Goal: Information Seeking & Learning: Check status

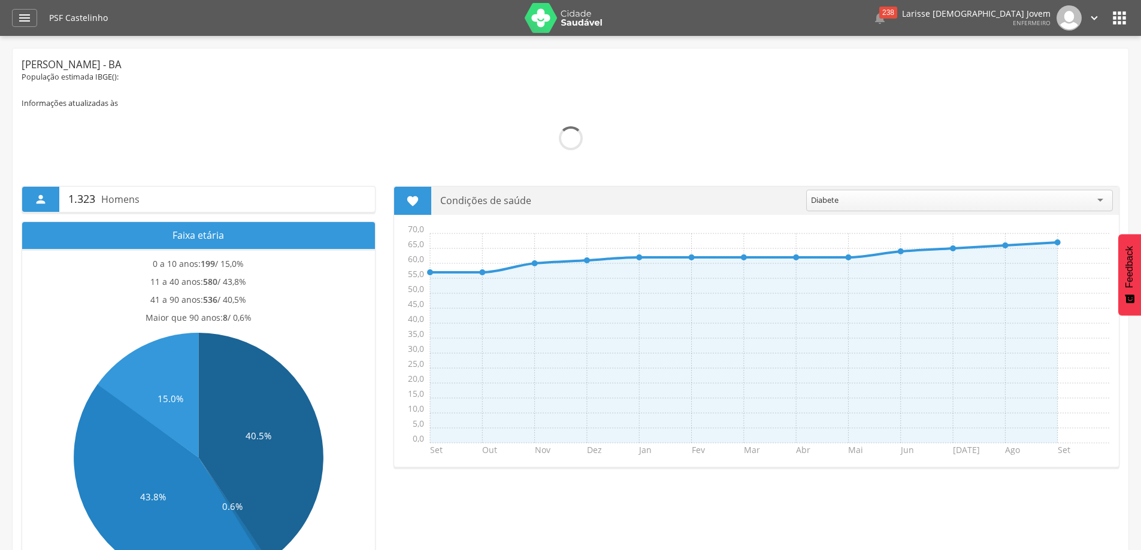
click at [26, 29] on div " Dashboard Supervisão Produtividade Mapa da Cidade App desatualizado Última si…" at bounding box center [570, 18] width 1117 height 36
click at [26, 23] on icon "" at bounding box center [24, 18] width 14 height 14
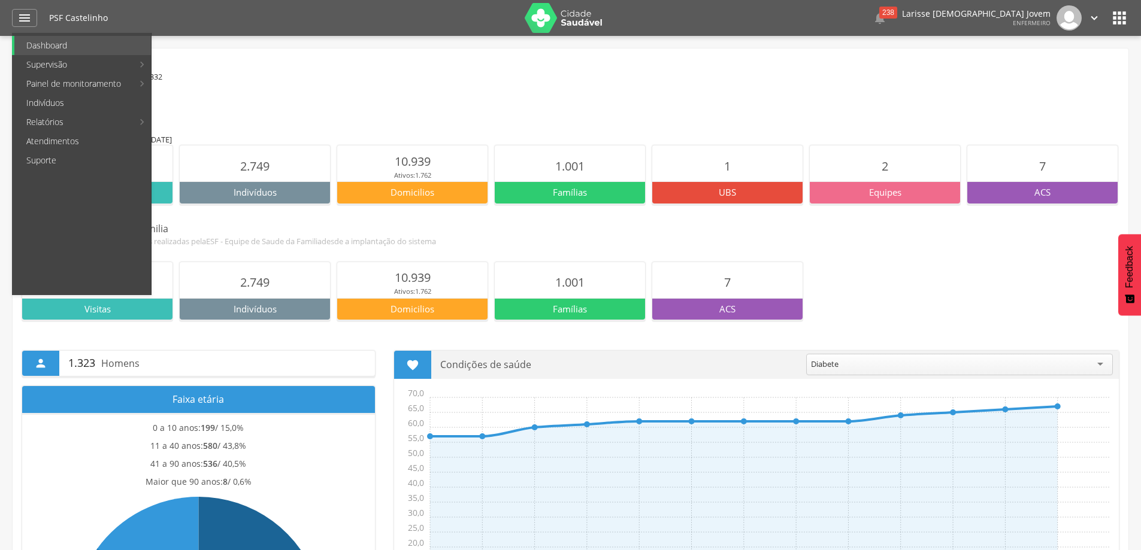
click at [1116, 17] on icon "" at bounding box center [1119, 17] width 19 height 19
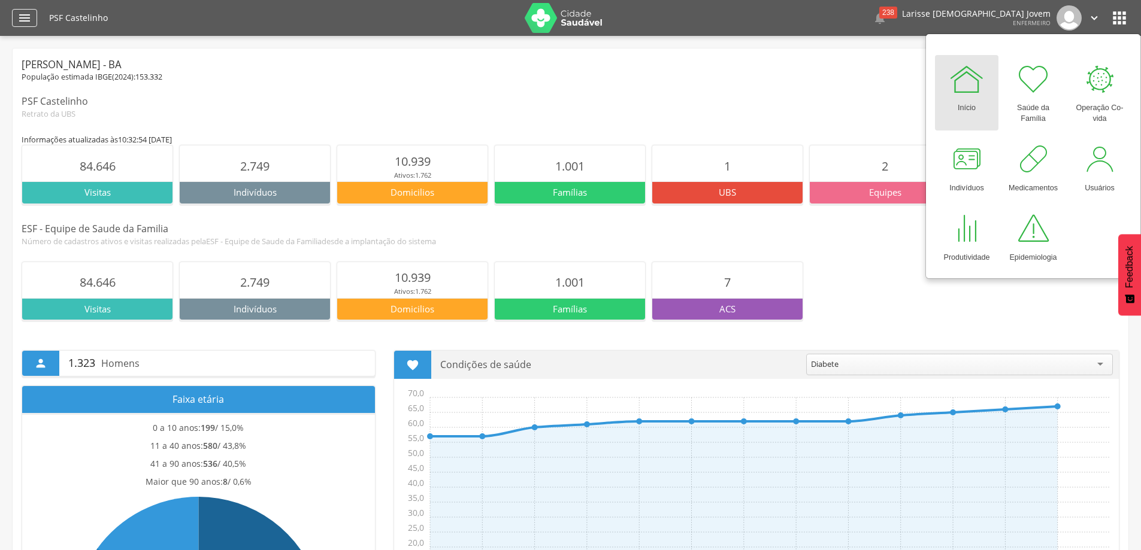
click at [25, 15] on icon "" at bounding box center [24, 18] width 14 height 14
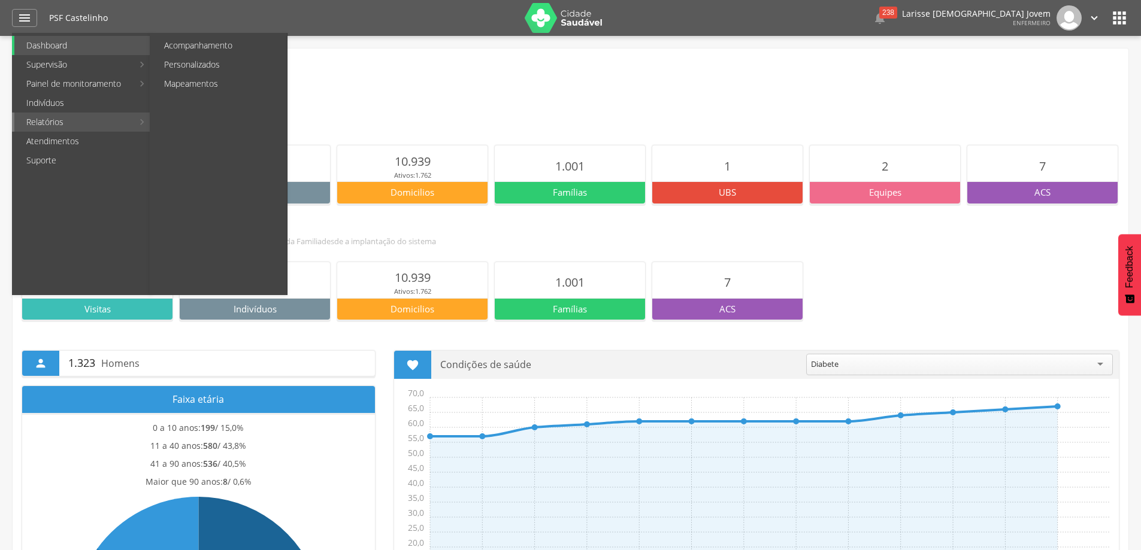
click at [86, 119] on link "Relatórios" at bounding box center [73, 122] width 119 height 19
click at [216, 45] on link "Acompanhamento" at bounding box center [219, 45] width 135 height 19
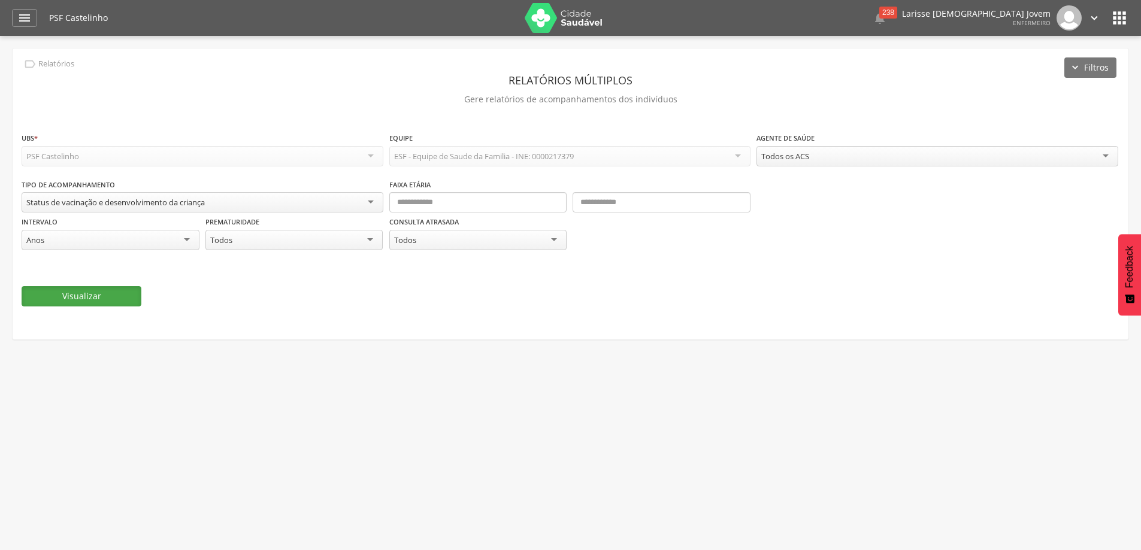
click at [115, 305] on button "Visualizar" at bounding box center [82, 296] width 120 height 20
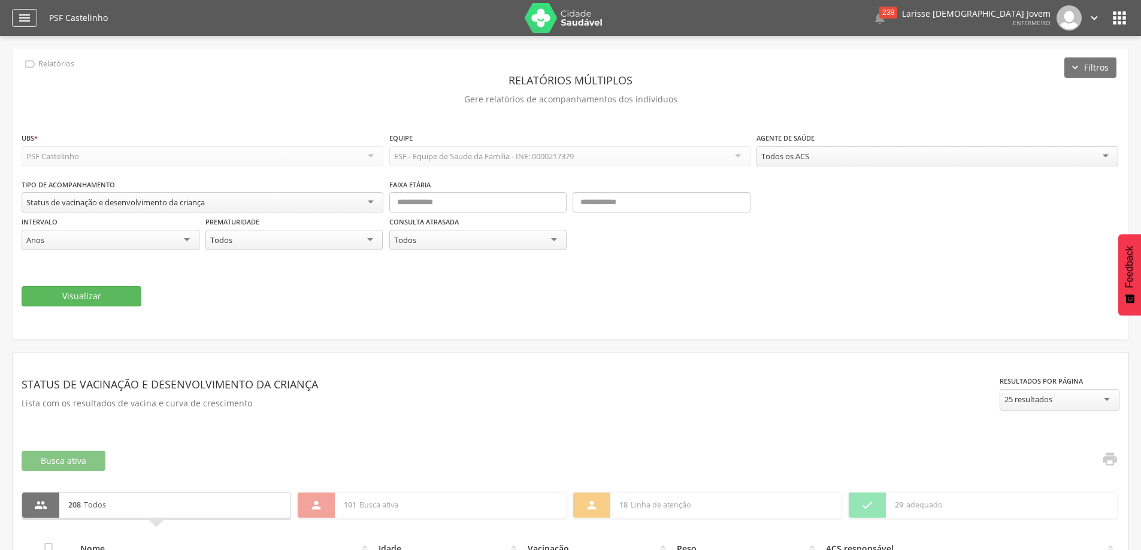
click at [31, 18] on icon "" at bounding box center [24, 18] width 14 height 14
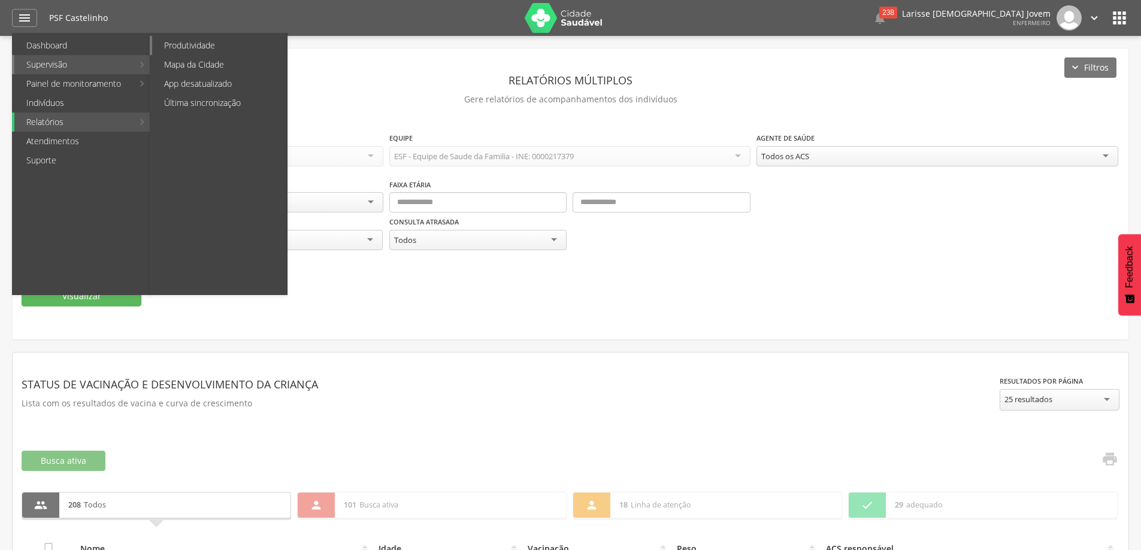
click at [238, 45] on link "Produtividade" at bounding box center [219, 45] width 135 height 19
type input "**********"
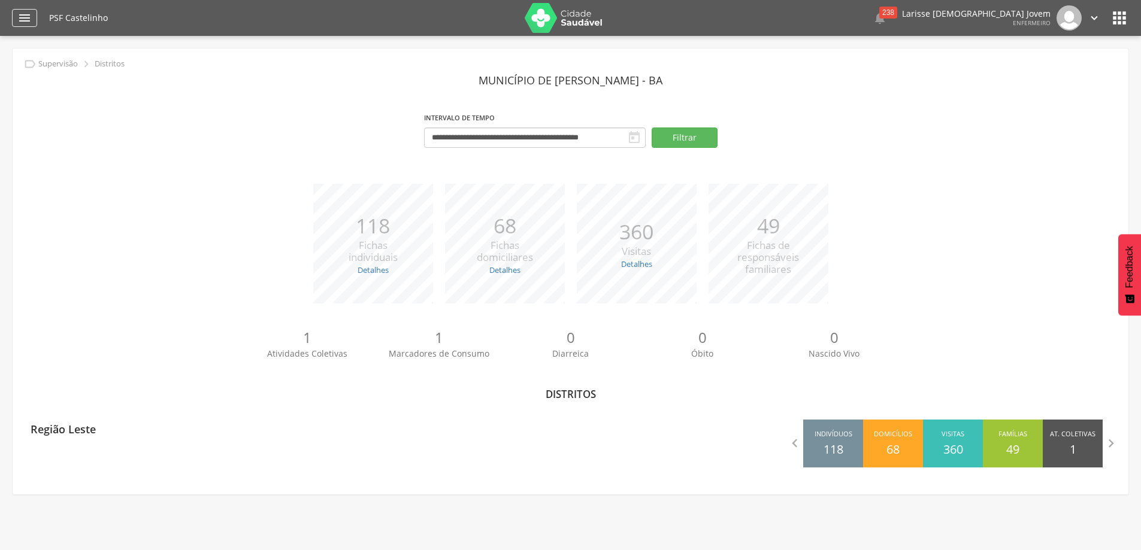
click at [31, 22] on icon "" at bounding box center [24, 18] width 14 height 14
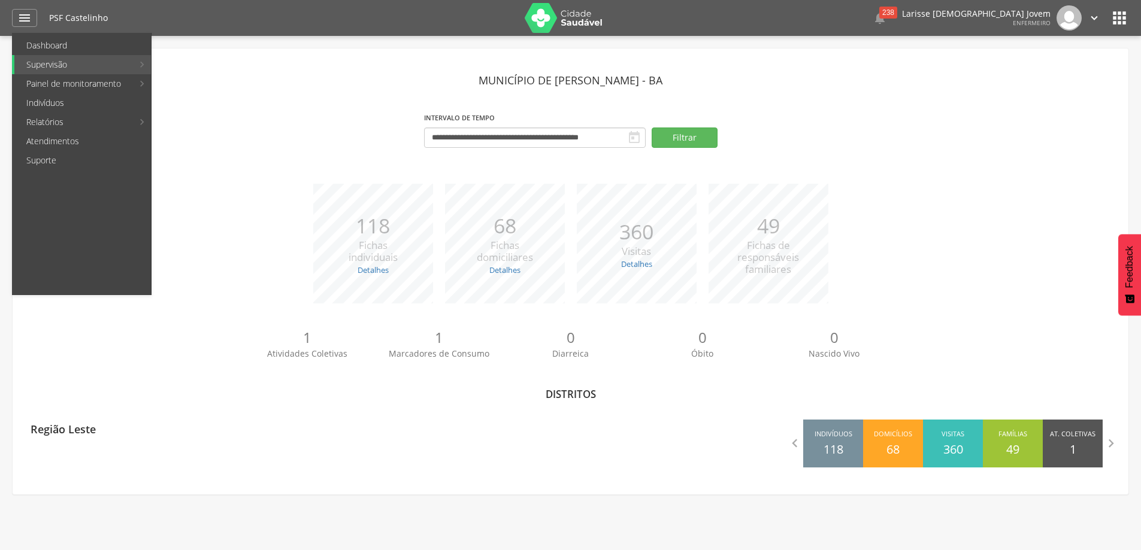
drag, startPoint x: 1125, startPoint y: 22, endPoint x: 1107, endPoint y: 31, distance: 20.6
click at [1125, 22] on icon "" at bounding box center [1119, 17] width 19 height 19
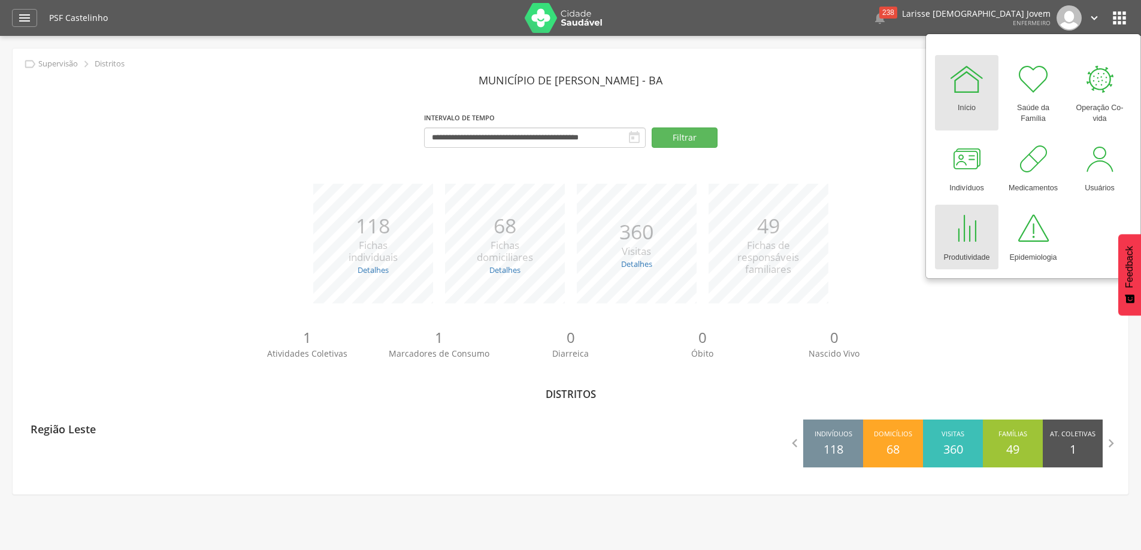
click at [987, 237] on link "Produtividade" at bounding box center [966, 237] width 63 height 65
click at [963, 226] on div at bounding box center [967, 229] width 36 height 36
